Goal: Complete application form

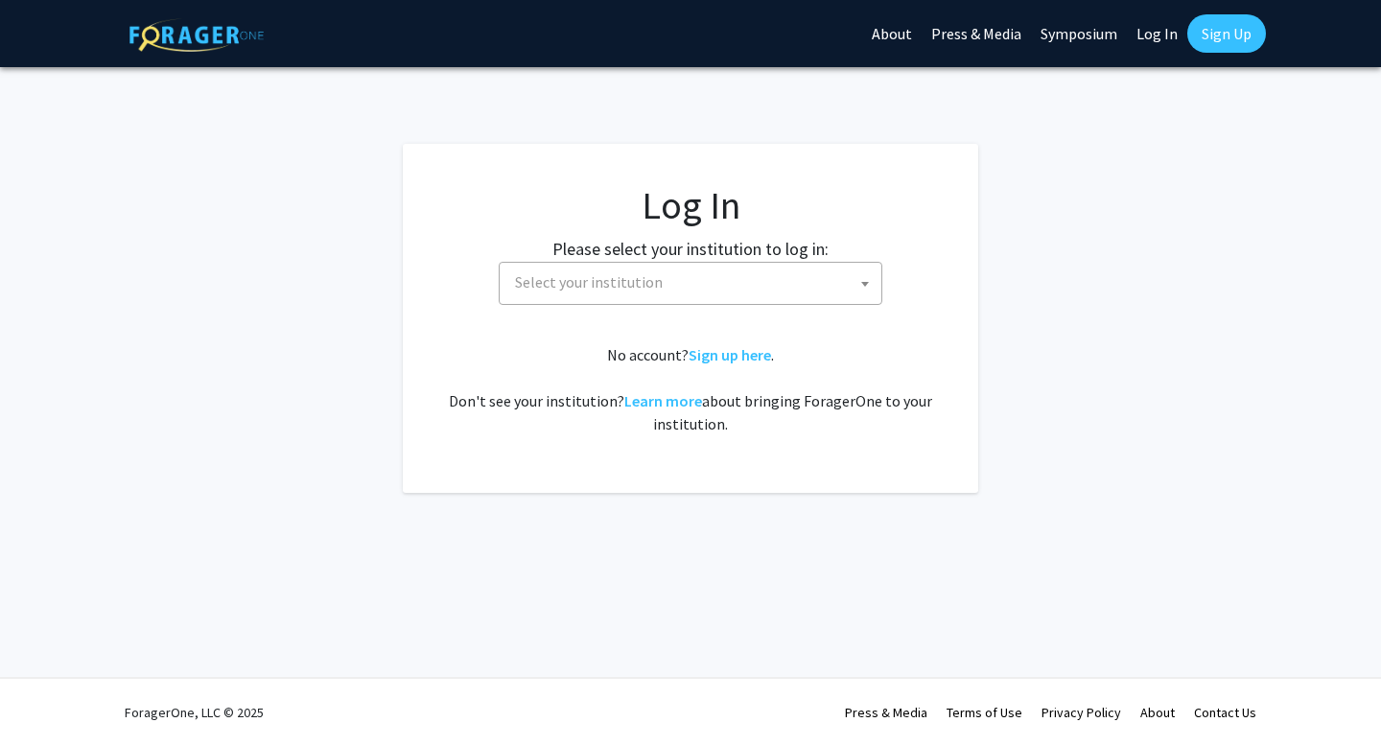
select select
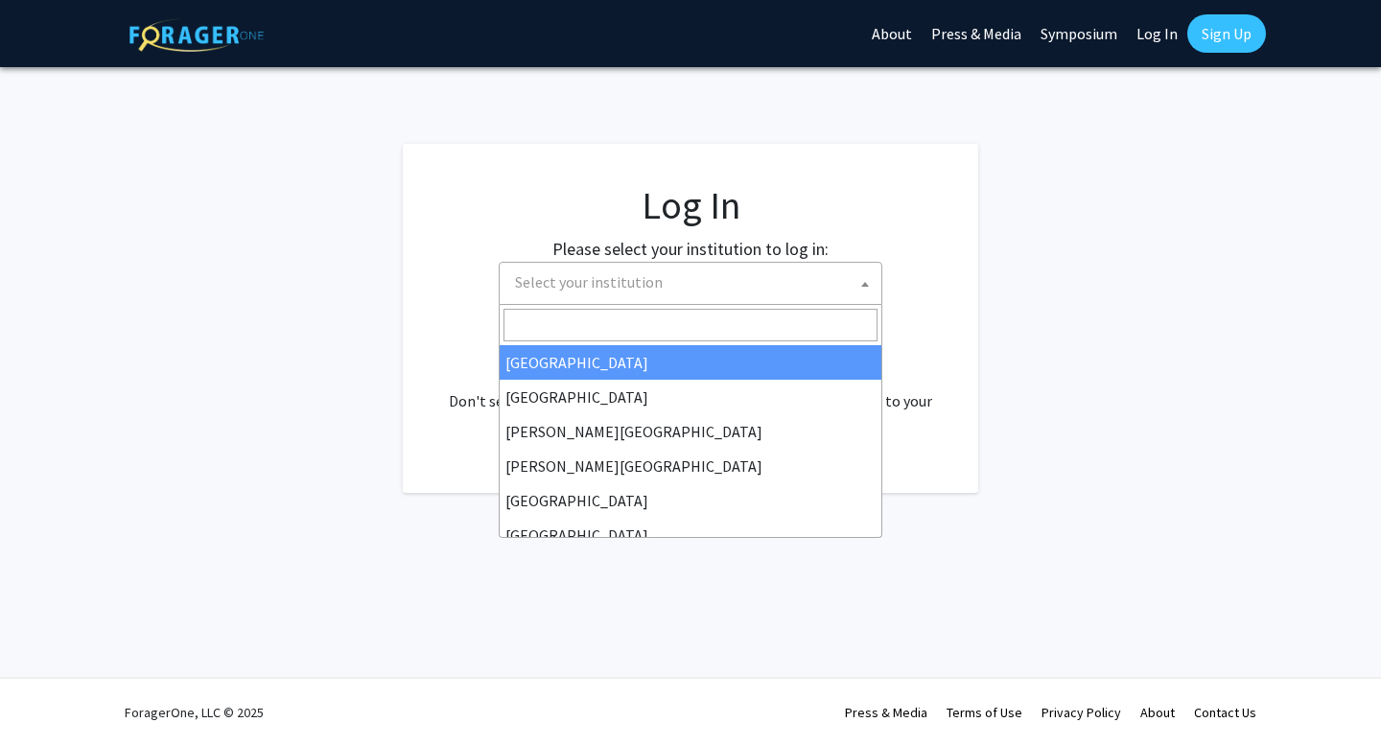
click at [715, 284] on span "Select your institution" at bounding box center [694, 282] width 374 height 39
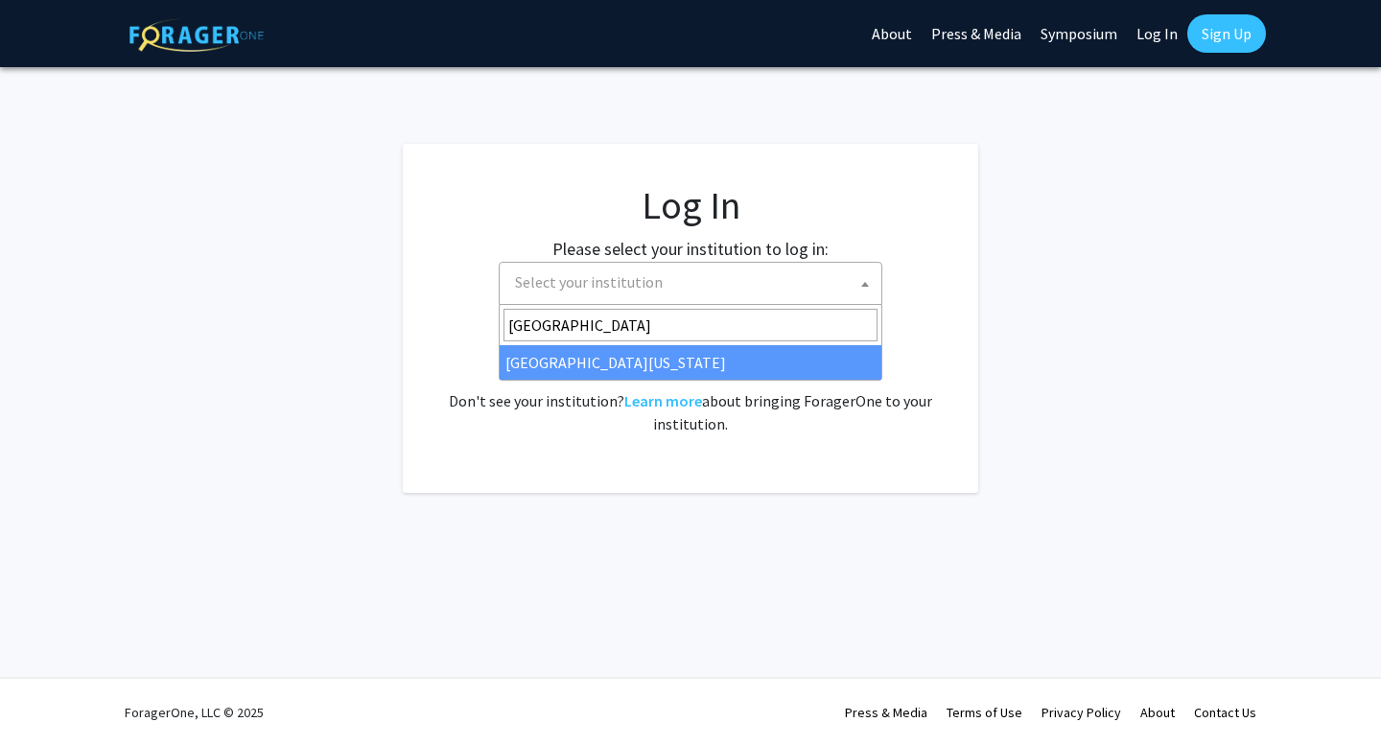
type input "[GEOGRAPHIC_DATA]"
select select "13"
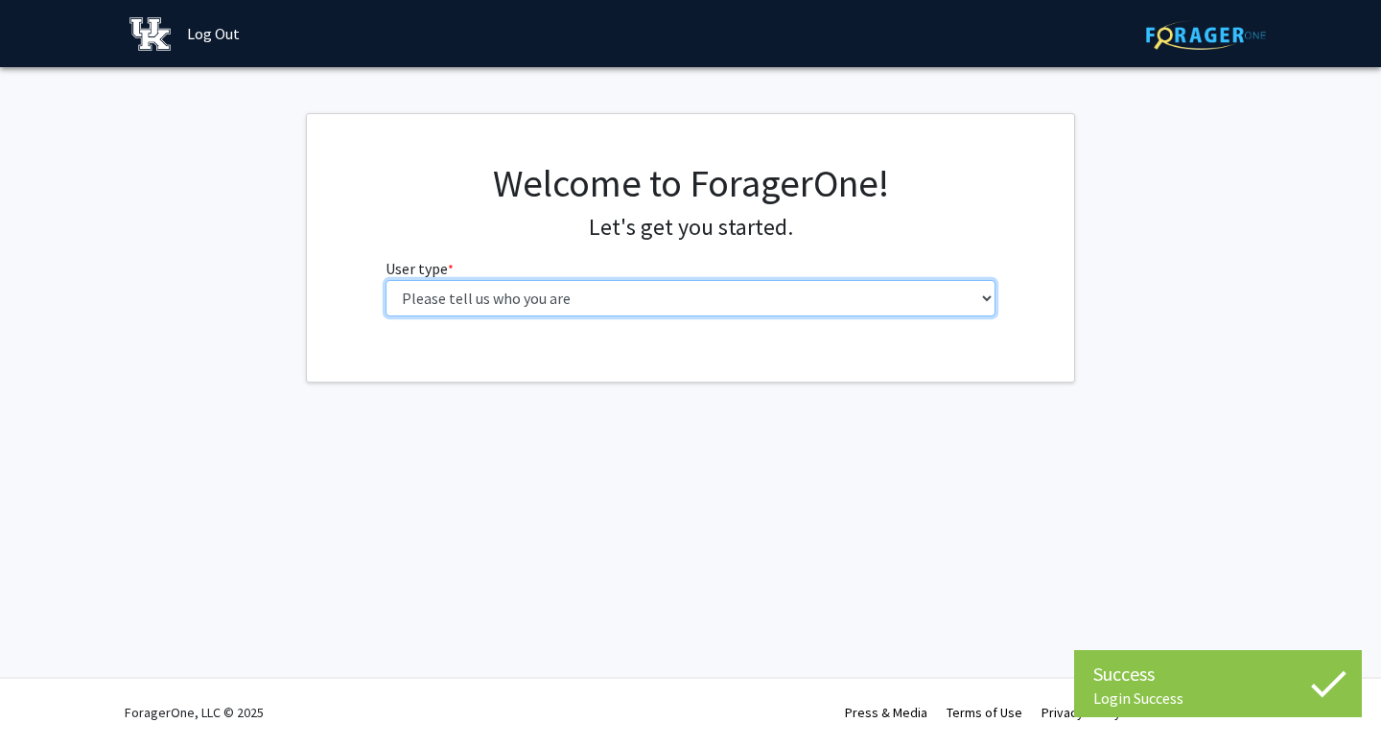
click at [762, 305] on select "Please tell us who you are Undergraduate Student Master's Student Doctoral Cand…" at bounding box center [691, 298] width 611 height 36
select select "1: undergrad"
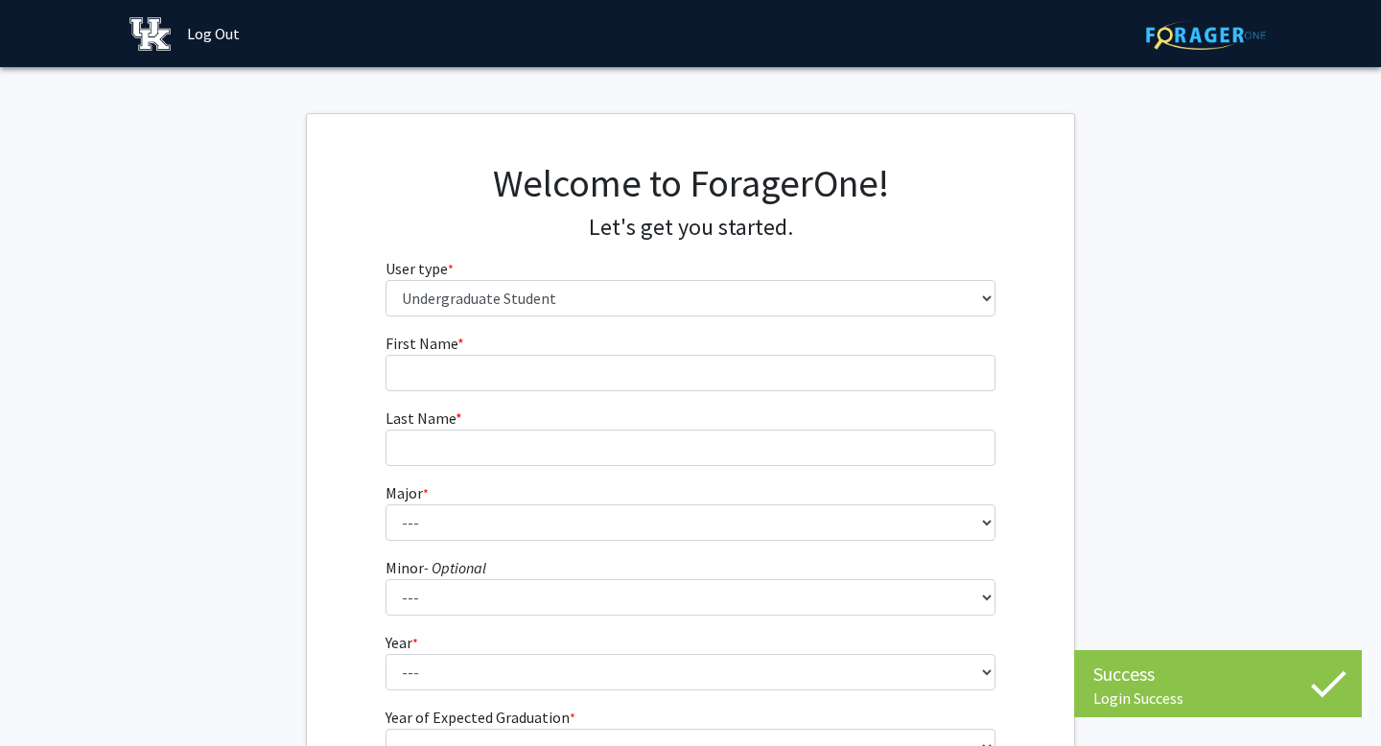
click at [957, 425] on fg-input "Last Name * required" at bounding box center [691, 436] width 611 height 59
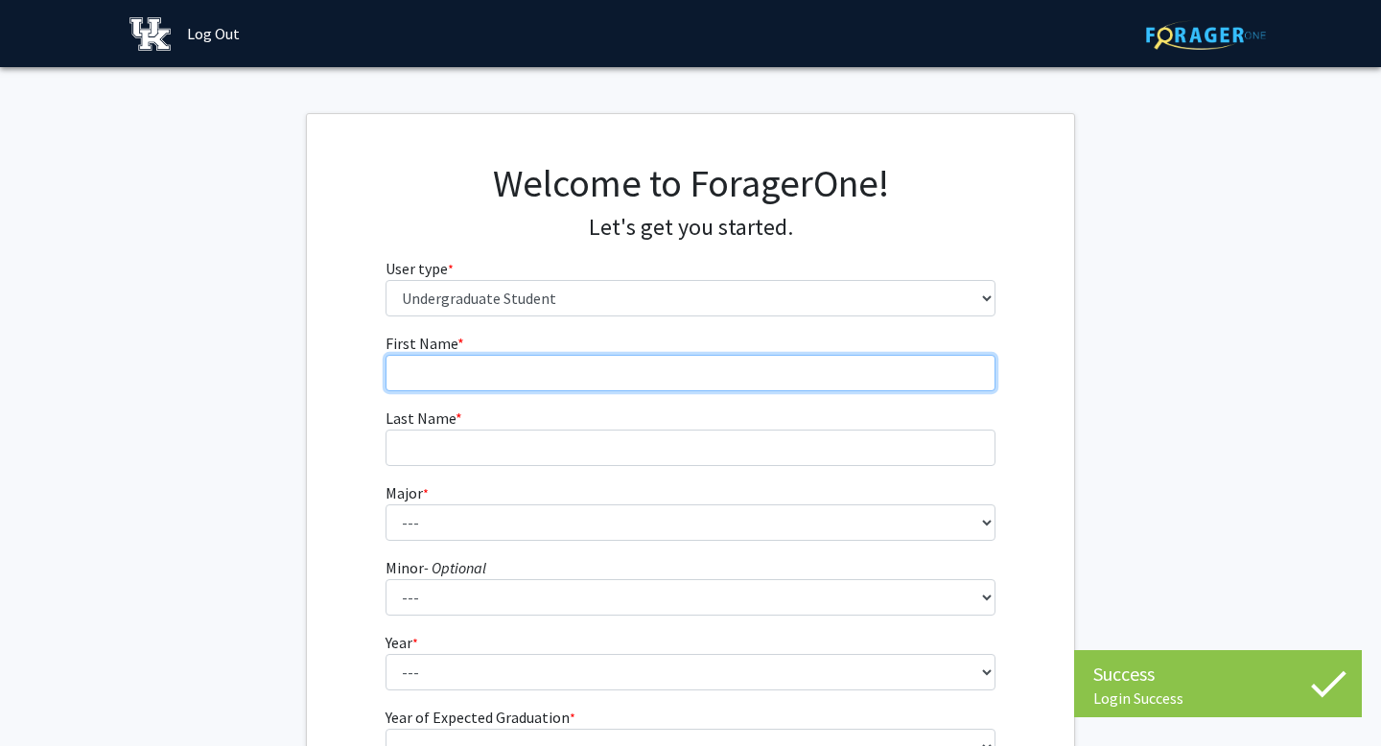
click at [789, 363] on input "First Name * required" at bounding box center [691, 373] width 611 height 36
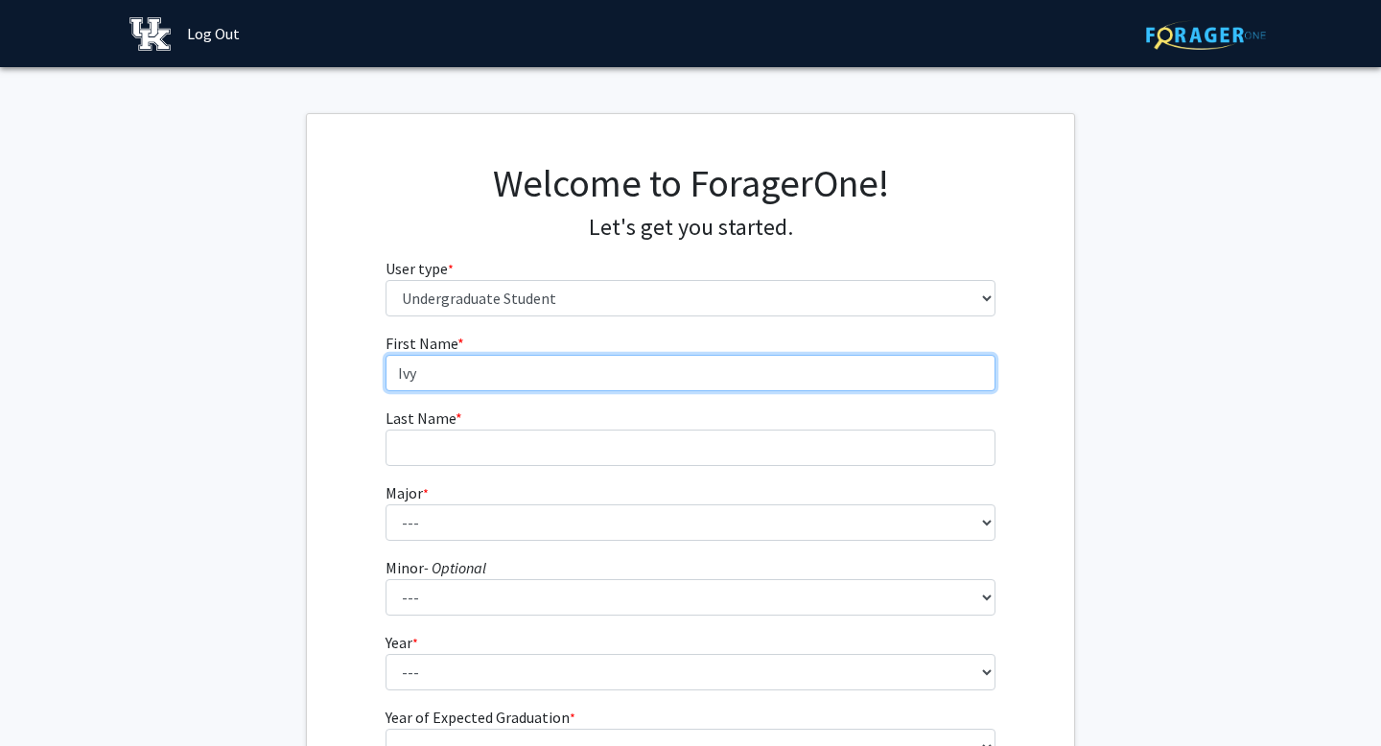
type input "Ivy"
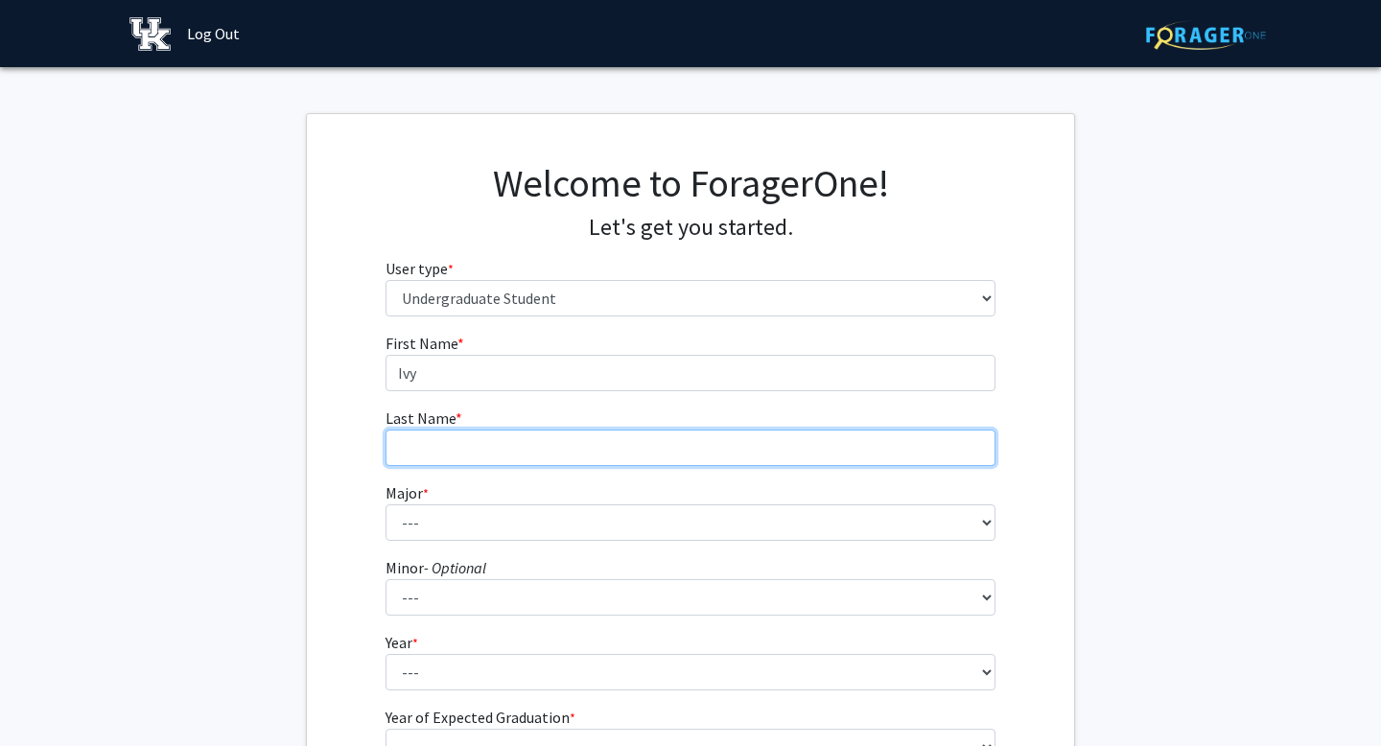
click at [608, 433] on input "Last Name * required" at bounding box center [691, 448] width 611 height 36
type input "[PERSON_NAME]"
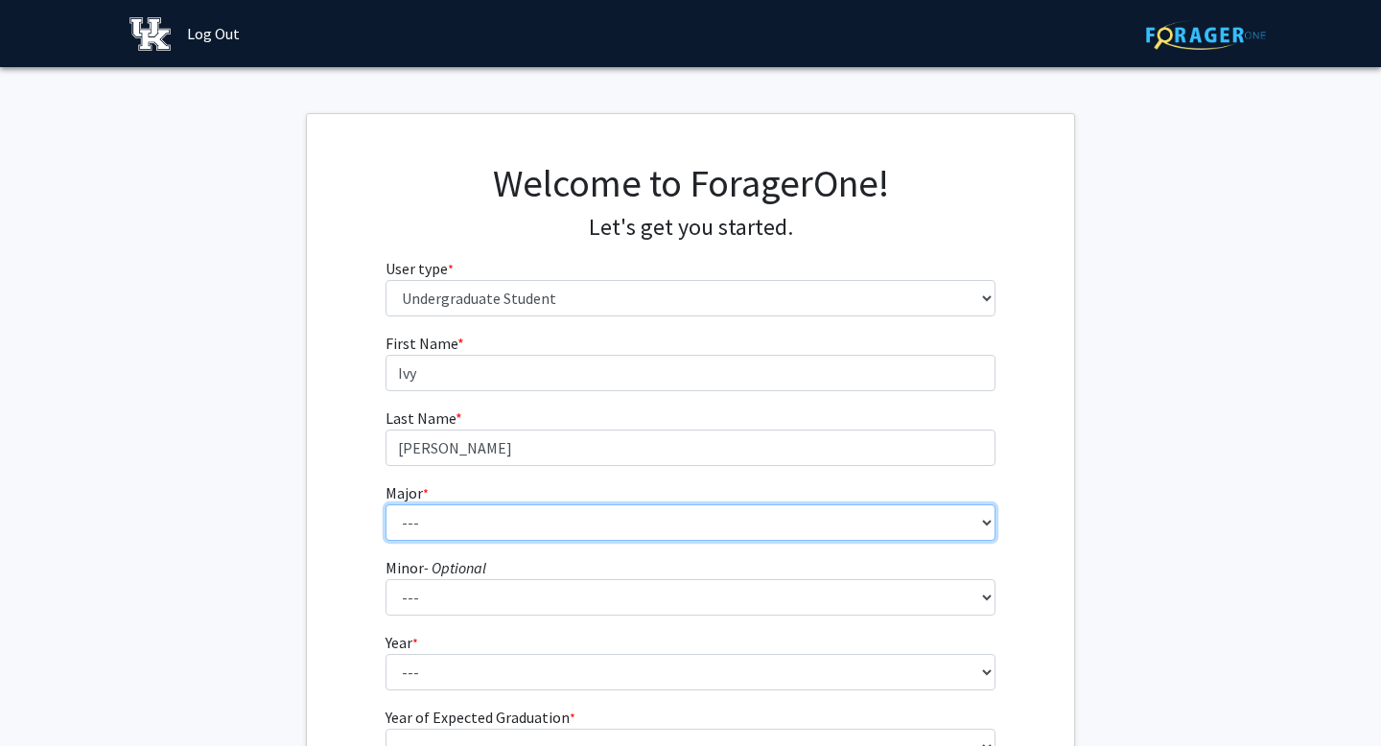
click at [547, 528] on select "--- Accounting Aerospace Engineering African American & Africana Studies Agricu…" at bounding box center [691, 522] width 611 height 36
select select "64: 900"
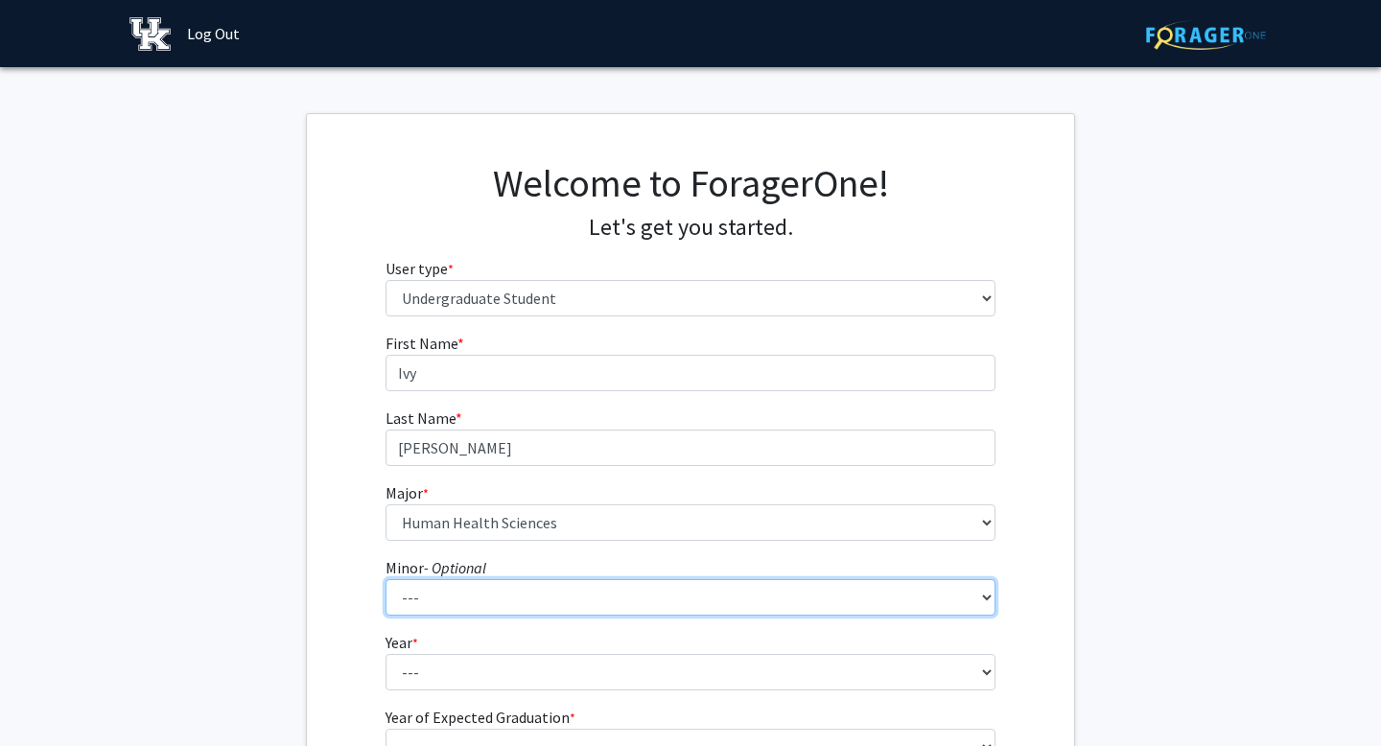
click at [513, 610] on select "--- African American & Africana Studies Agricultural Economics American Studies…" at bounding box center [691, 597] width 611 height 36
select select "61: 713"
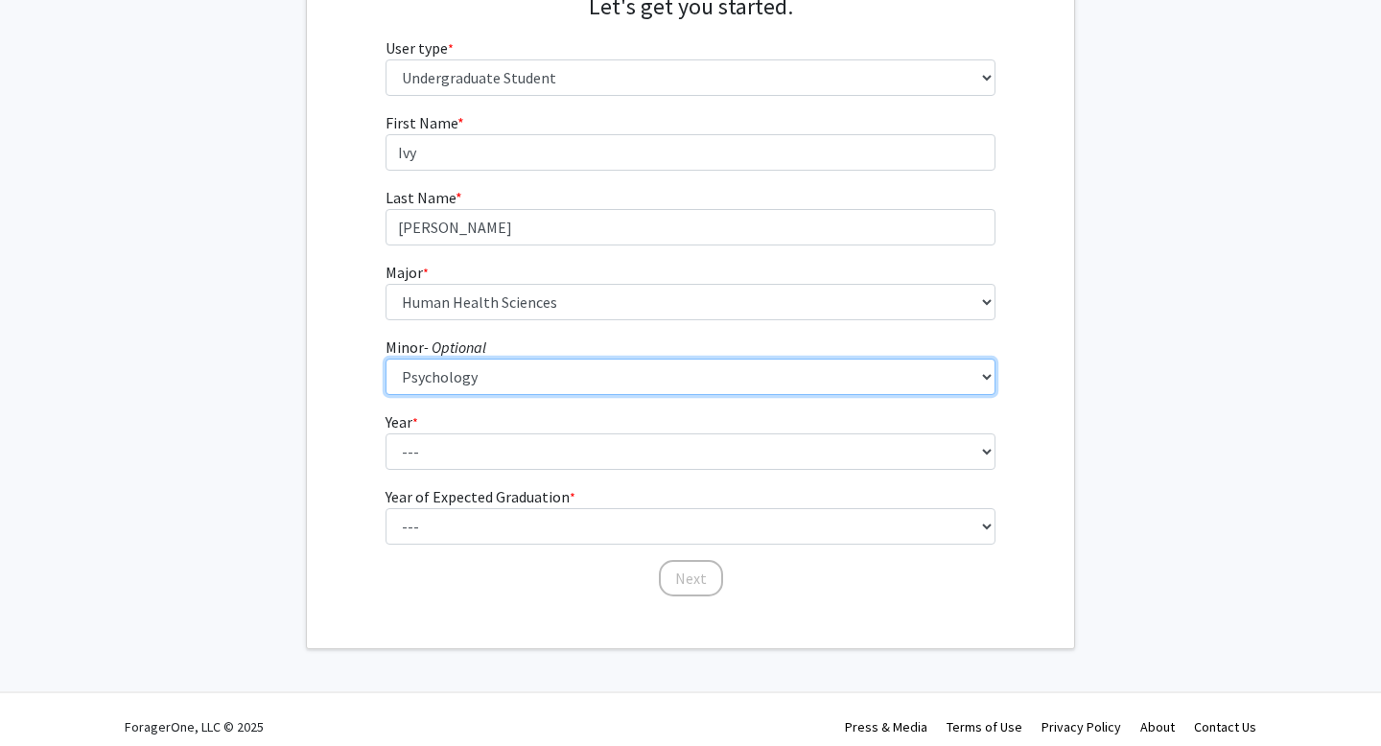
scroll to position [235, 0]
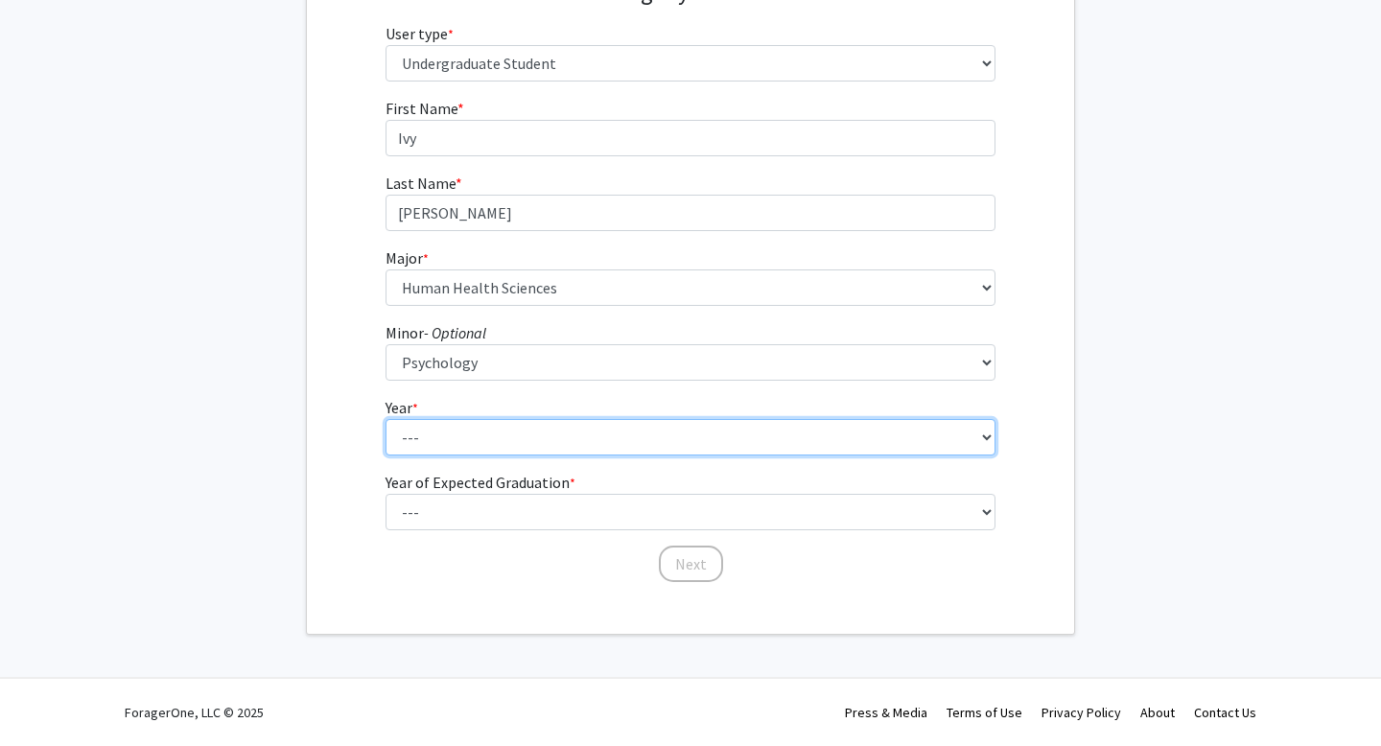
click at [486, 431] on select "--- First-year Sophomore Junior Senior Postbaccalaureate Certificate" at bounding box center [691, 437] width 611 height 36
select select "2: sophomore"
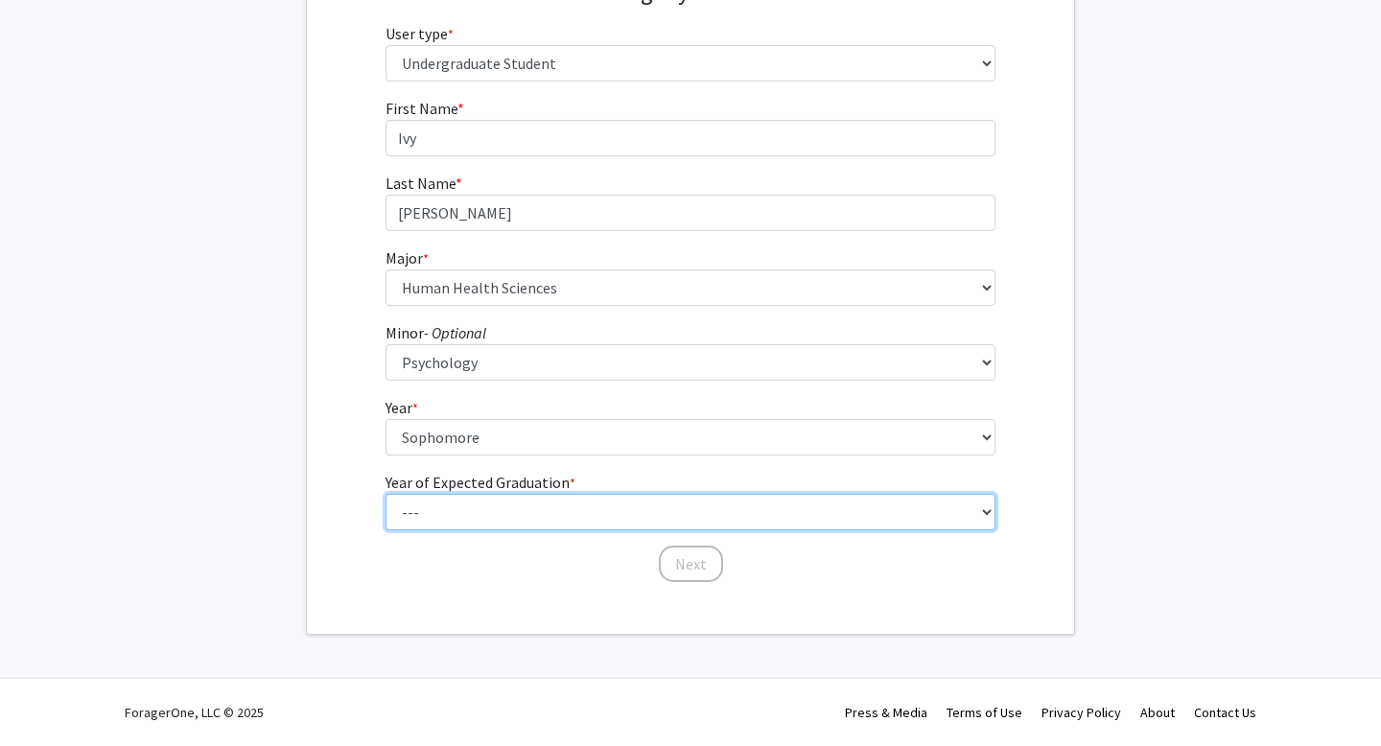
click at [497, 506] on select "--- 2025 2026 2027 2028 2029 2030 2031 2032 2033 2034" at bounding box center [691, 512] width 611 height 36
select select "4: 2028"
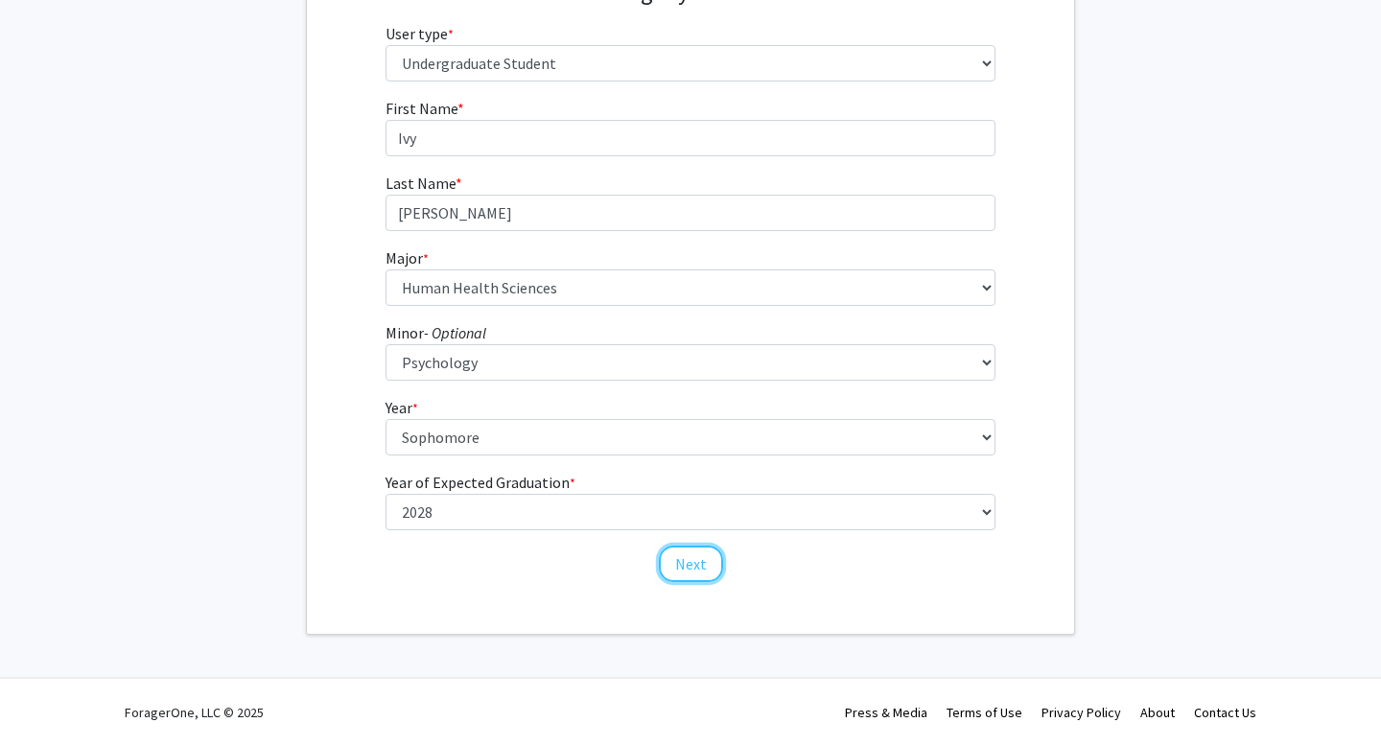
click at [701, 557] on button "Next" at bounding box center [691, 564] width 64 height 36
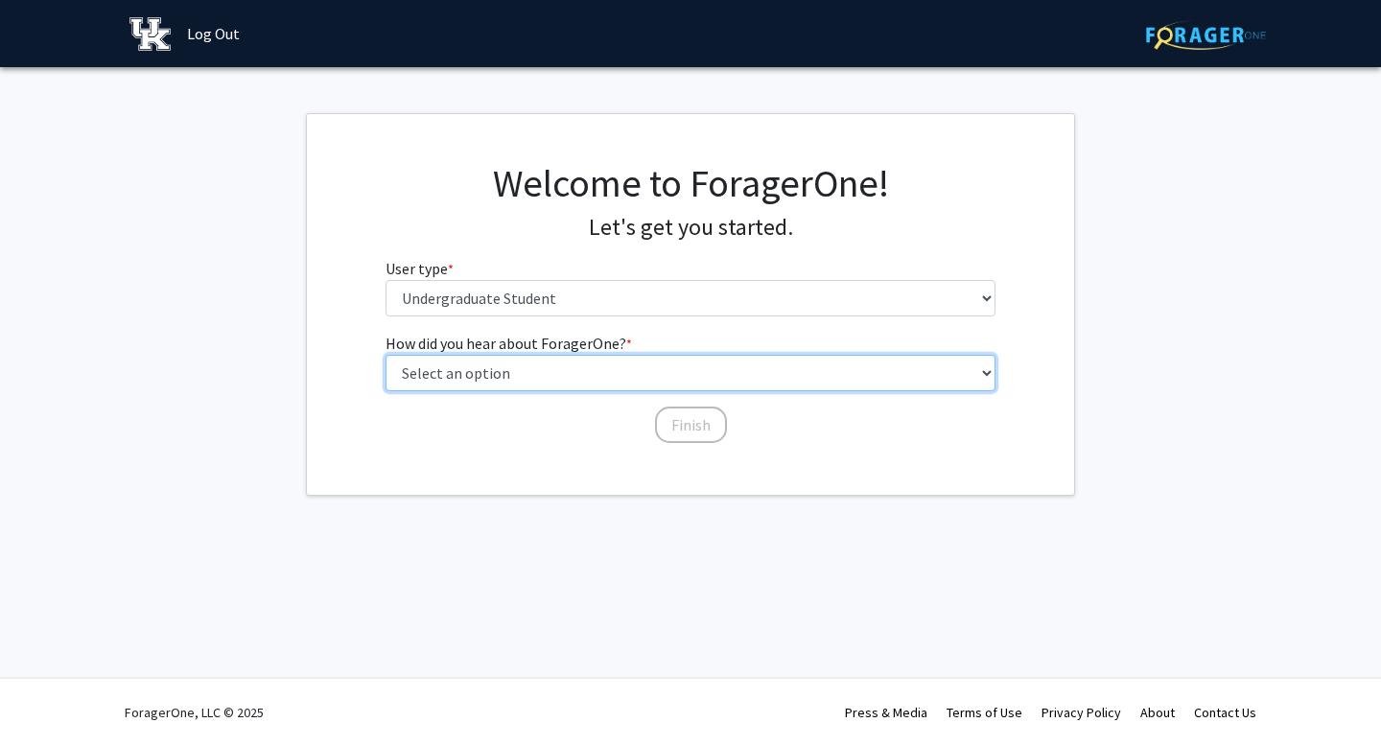
click at [654, 365] on select "Select an option Peer/student recommendation Faculty/staff recommendation Unive…" at bounding box center [691, 373] width 611 height 36
select select "3: university_website"
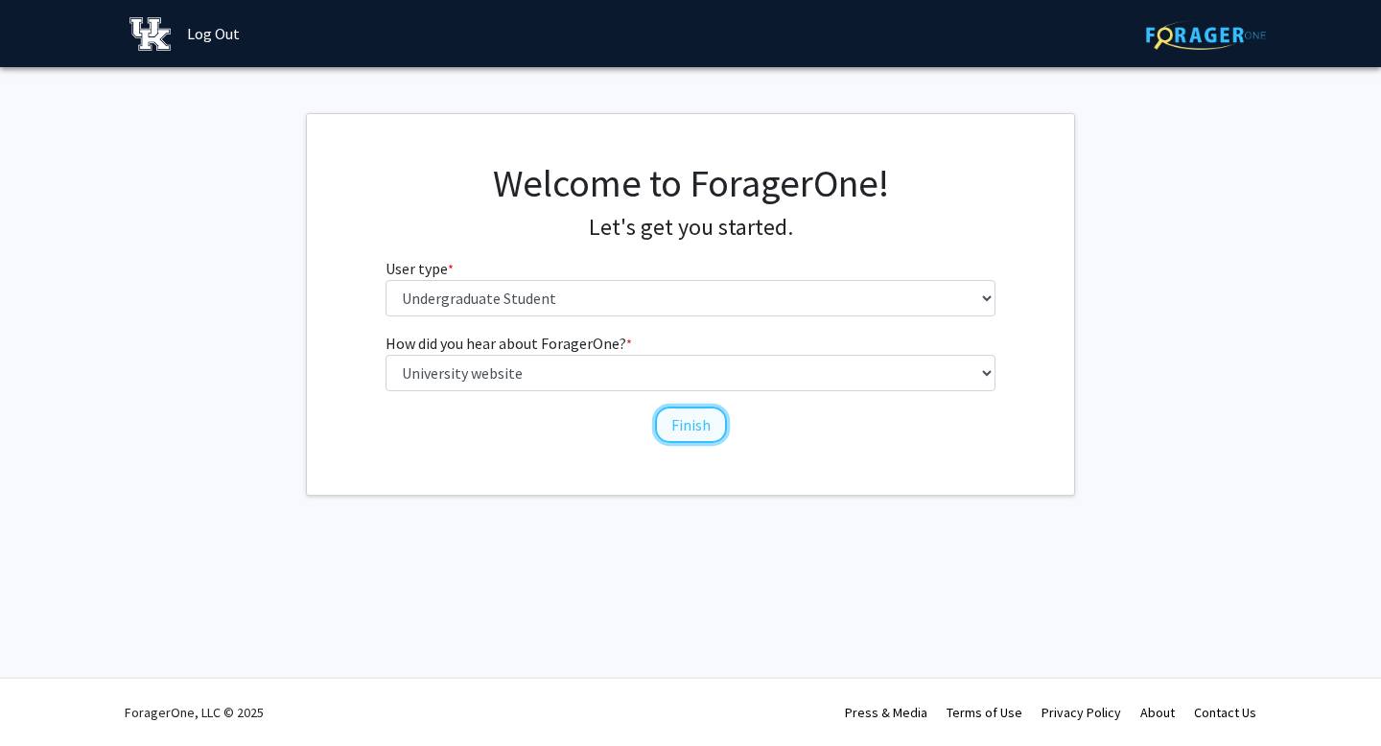
click at [704, 423] on button "Finish" at bounding box center [691, 425] width 72 height 36
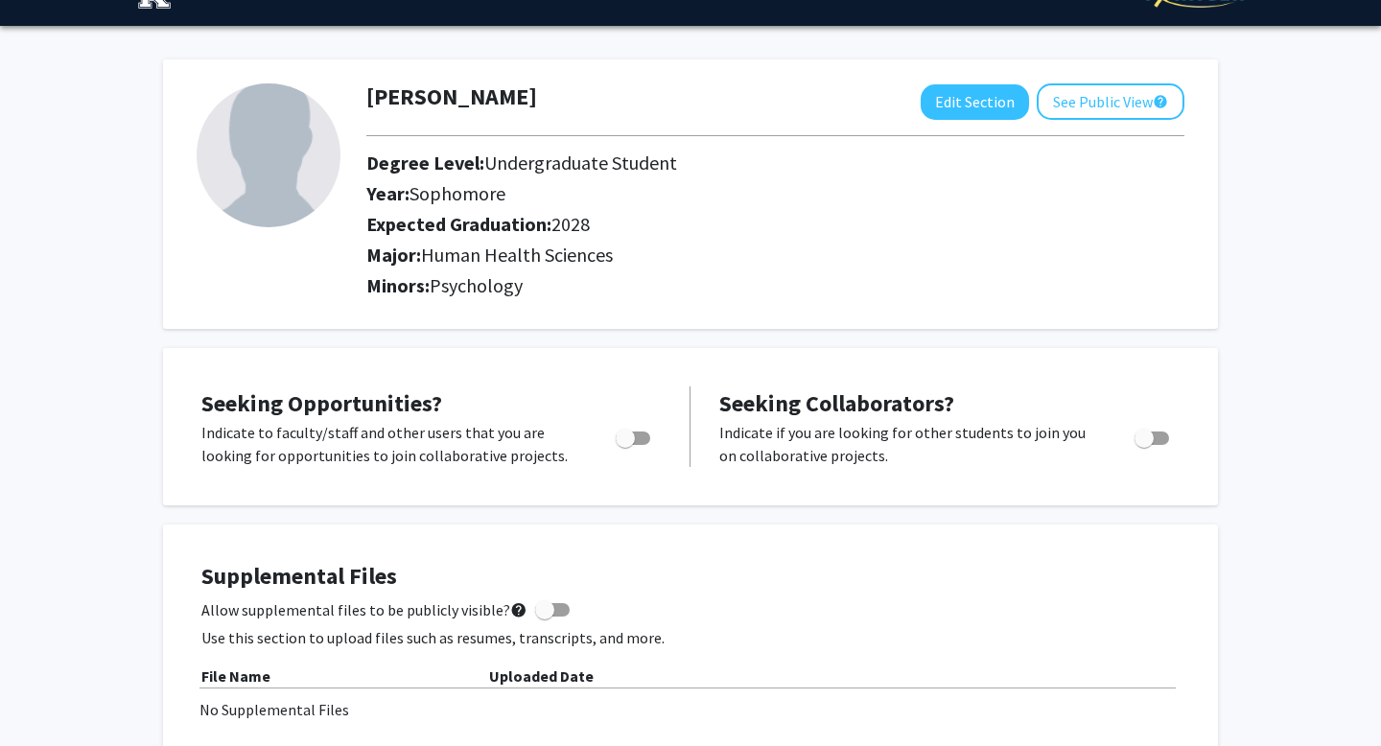
scroll to position [12, 0]
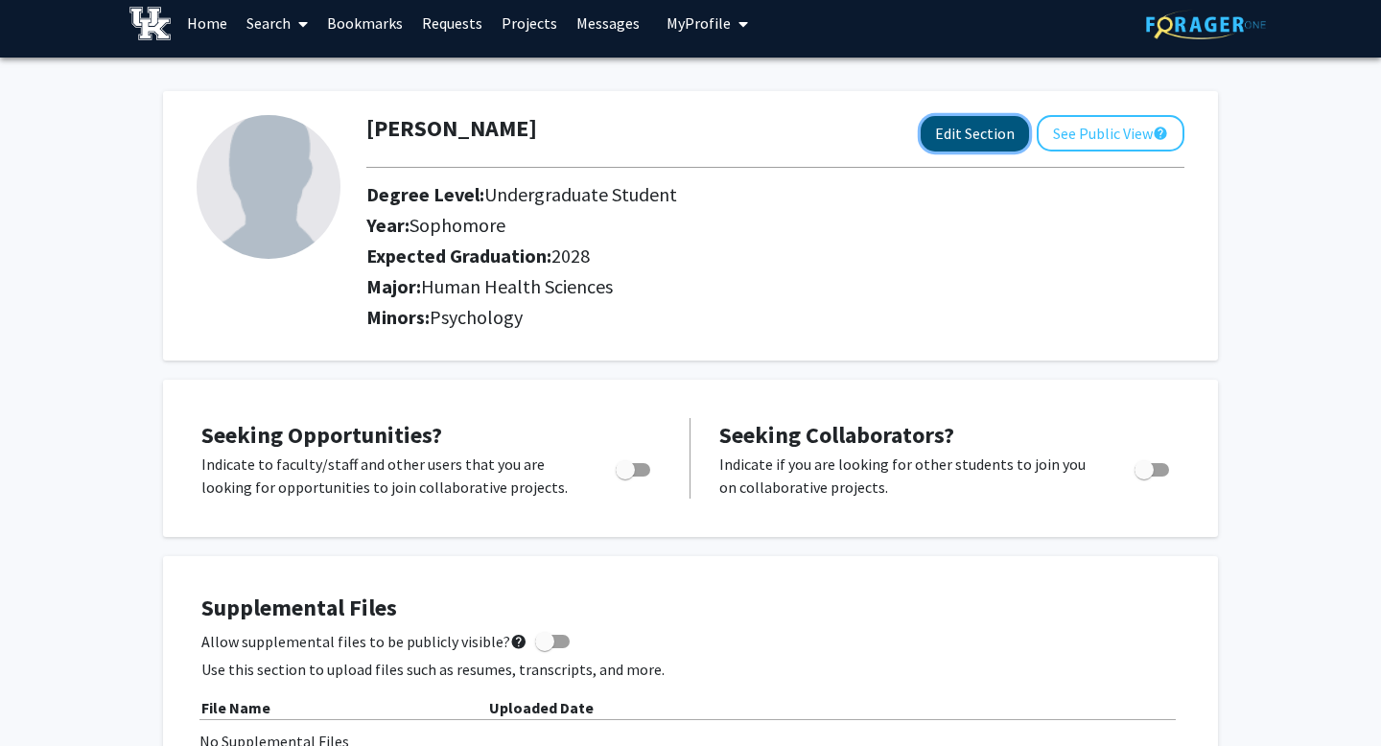
click at [974, 123] on button "Edit Section" at bounding box center [975, 133] width 108 height 35
select select "sophomore"
select select "2028"
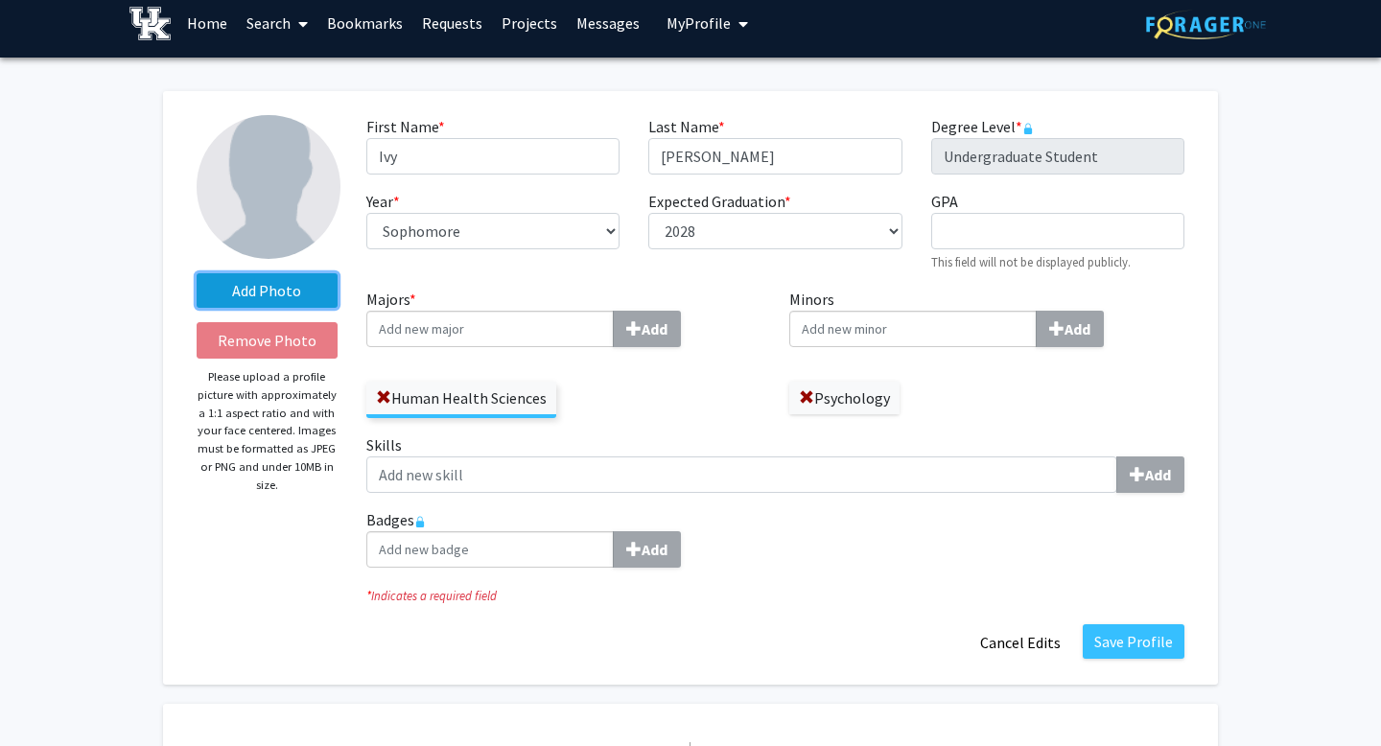
click at [281, 291] on label "Add Photo" at bounding box center [267, 290] width 141 height 35
click at [0, 0] on input "Add Photo" at bounding box center [0, 0] width 0 height 0
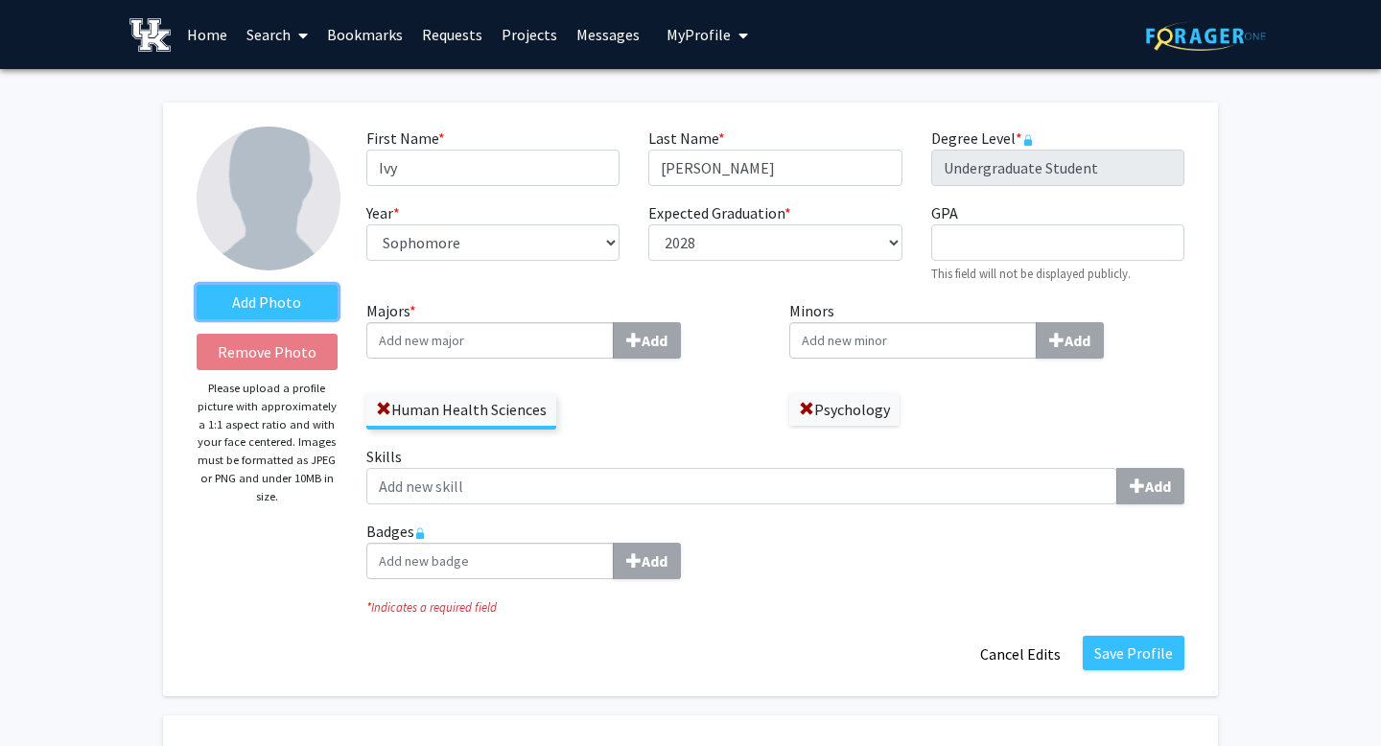
scroll to position [0, 0]
click at [1018, 658] on button "Cancel Edits" at bounding box center [1021, 654] width 106 height 36
